Goal: Task Accomplishment & Management: Use online tool/utility

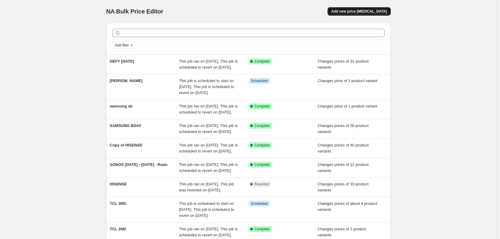
click at [364, 13] on span "Add new price change job" at bounding box center [359, 11] width 56 height 5
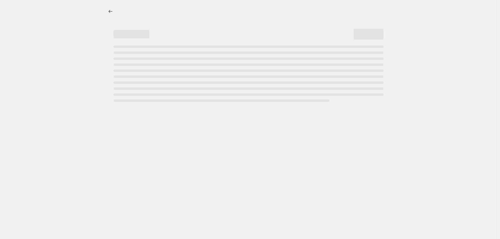
select select "percentage"
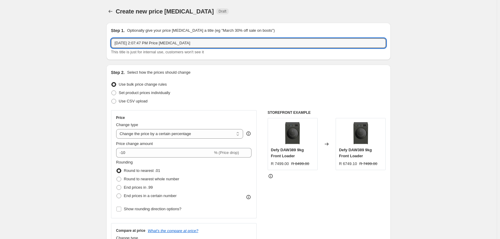
drag, startPoint x: 213, startPoint y: 42, endPoint x: 99, endPoint y: 41, distance: 114.7
type input "LG HAC"
click at [116, 94] on span at bounding box center [113, 92] width 5 height 5
click at [112, 91] on input "Set product prices individually" at bounding box center [111, 90] width 0 height 0
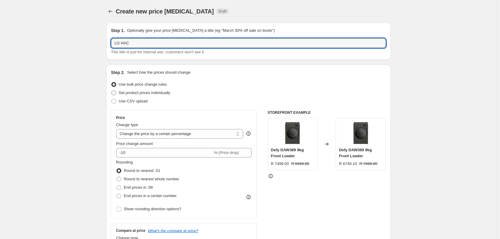
radio input "true"
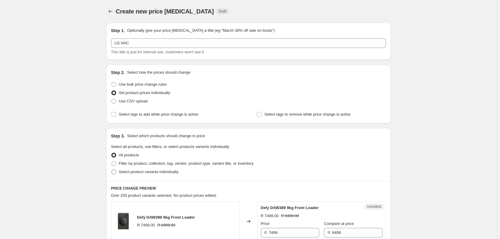
click at [114, 171] on span at bounding box center [113, 171] width 5 height 5
click at [112, 170] on input "Select product variants individually" at bounding box center [111, 169] width 0 height 0
radio input "true"
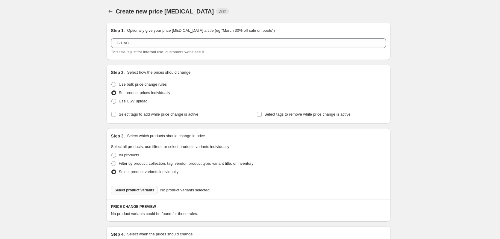
click at [138, 188] on span "Select product variants" at bounding box center [135, 190] width 40 height 5
